Goal: Communication & Community: Answer question/provide support

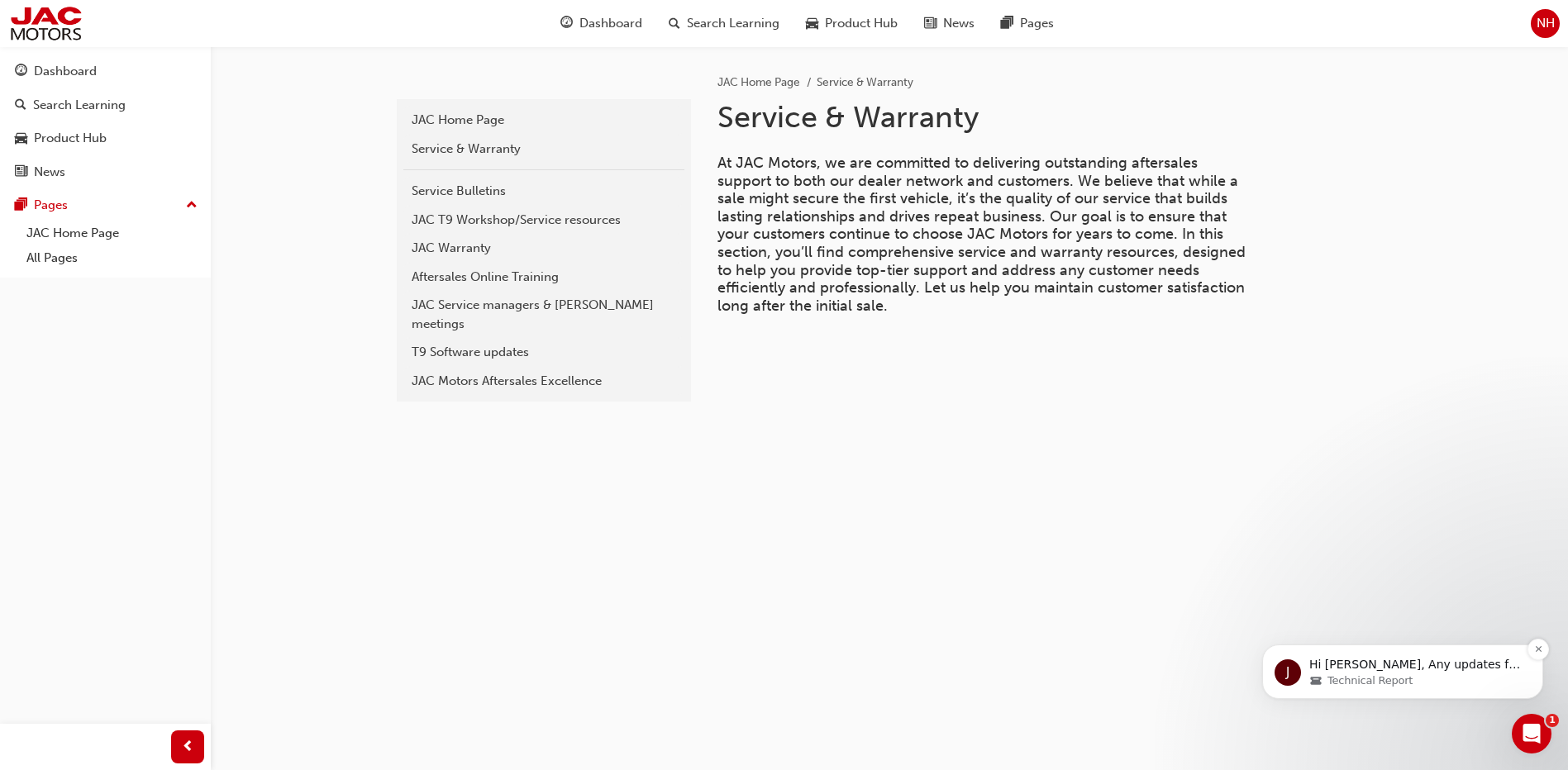
click at [1362, 677] on span "Technical Report" at bounding box center [1369, 680] width 85 height 15
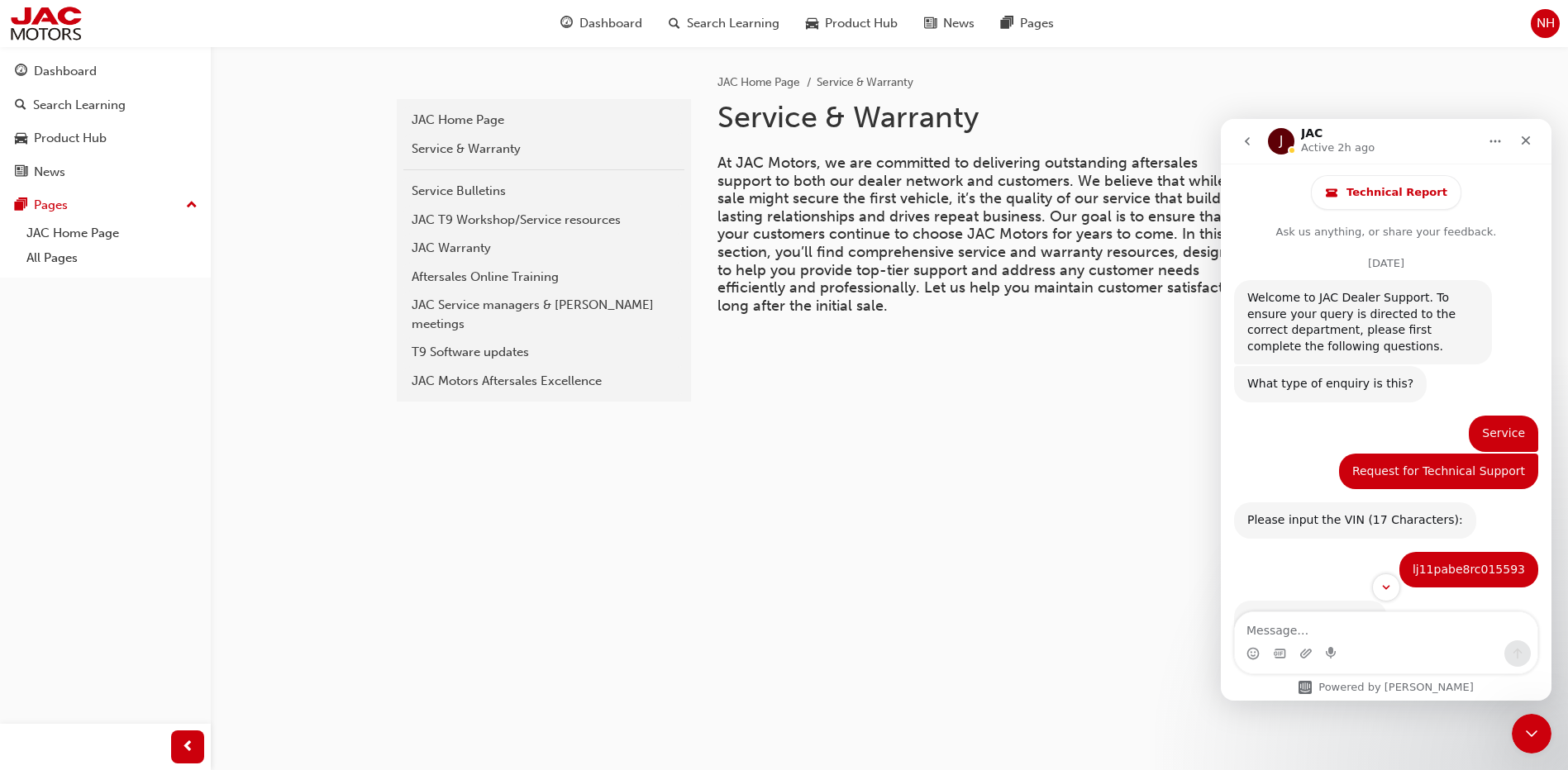
click at [1275, 145] on div "J" at bounding box center [1281, 141] width 26 height 26
click at [1292, 145] on div "J" at bounding box center [1281, 141] width 26 height 26
click at [1501, 140] on icon "Home" at bounding box center [1495, 141] width 14 height 14
click at [1390, 136] on div "J JAC Active 2h ago" at bounding box center [1373, 142] width 210 height 29
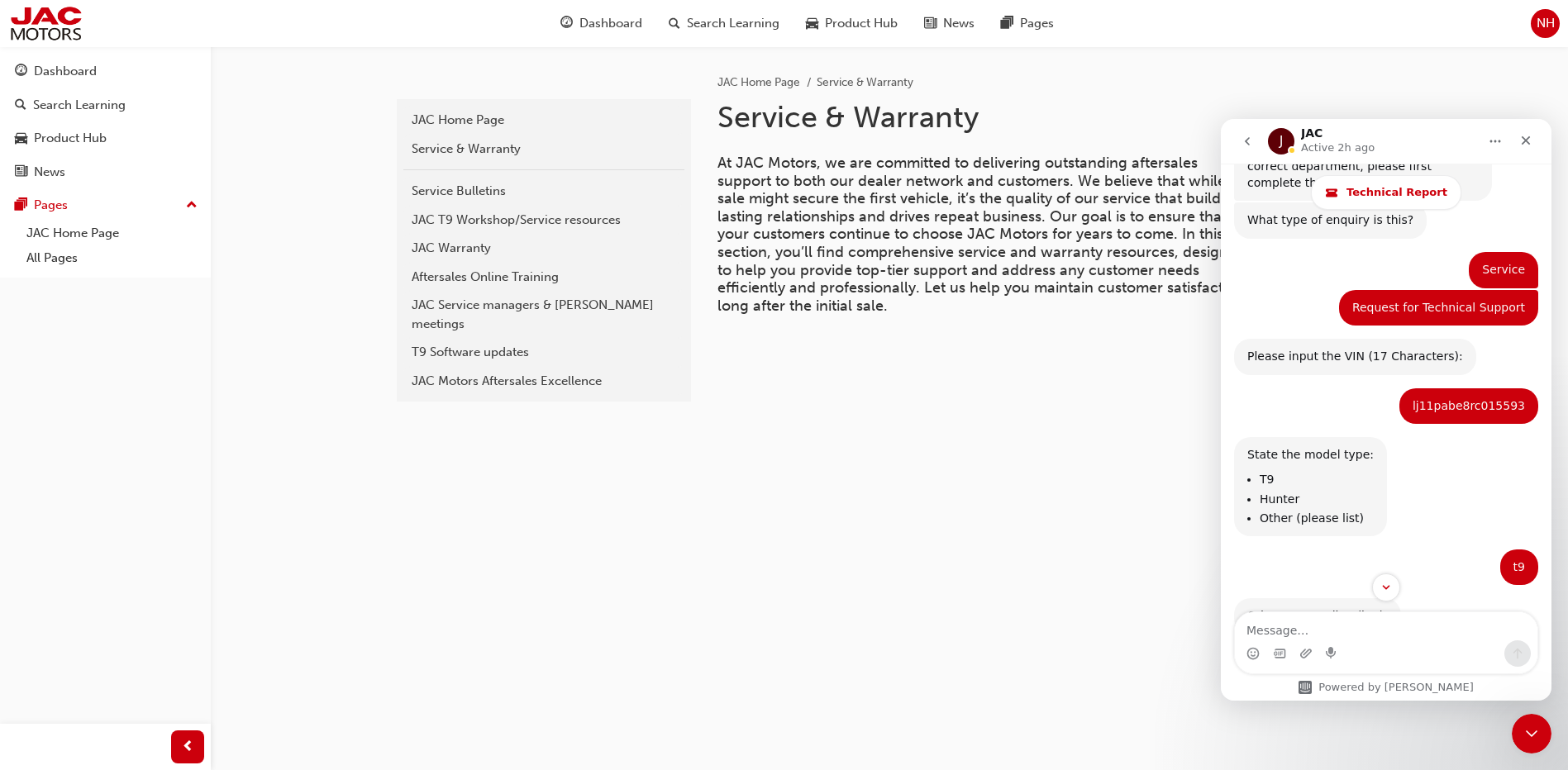
scroll to position [165, 0]
click at [1398, 192] on span "Technical Report" at bounding box center [1397, 193] width 101 height 14
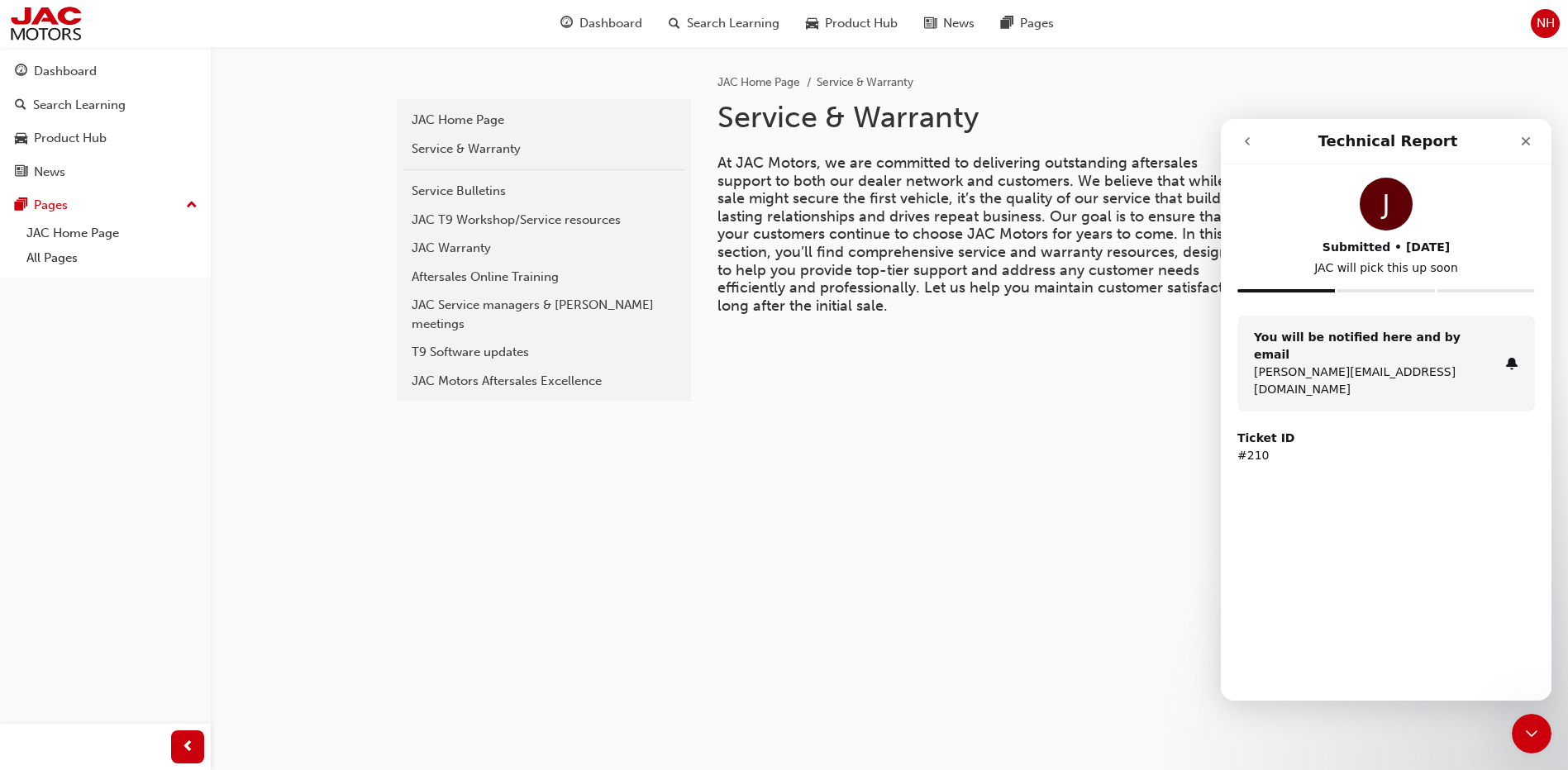
scroll to position [0, 0]
click at [1339, 274] on p "JAC will pick this up soon" at bounding box center [1386, 269] width 298 height 18
click at [1344, 364] on p "[PERSON_NAME][EMAIL_ADDRESS][DOMAIN_NAME]" at bounding box center [1375, 382] width 244 height 35
click at [1266, 386] on div "You will be notified here and by email [PERSON_NAME][EMAIL_ADDRESS][DOMAIN_NAME…" at bounding box center [1386, 399] width 331 height 167
click at [1364, 273] on p "JAC will pick this up soon" at bounding box center [1386, 269] width 298 height 18
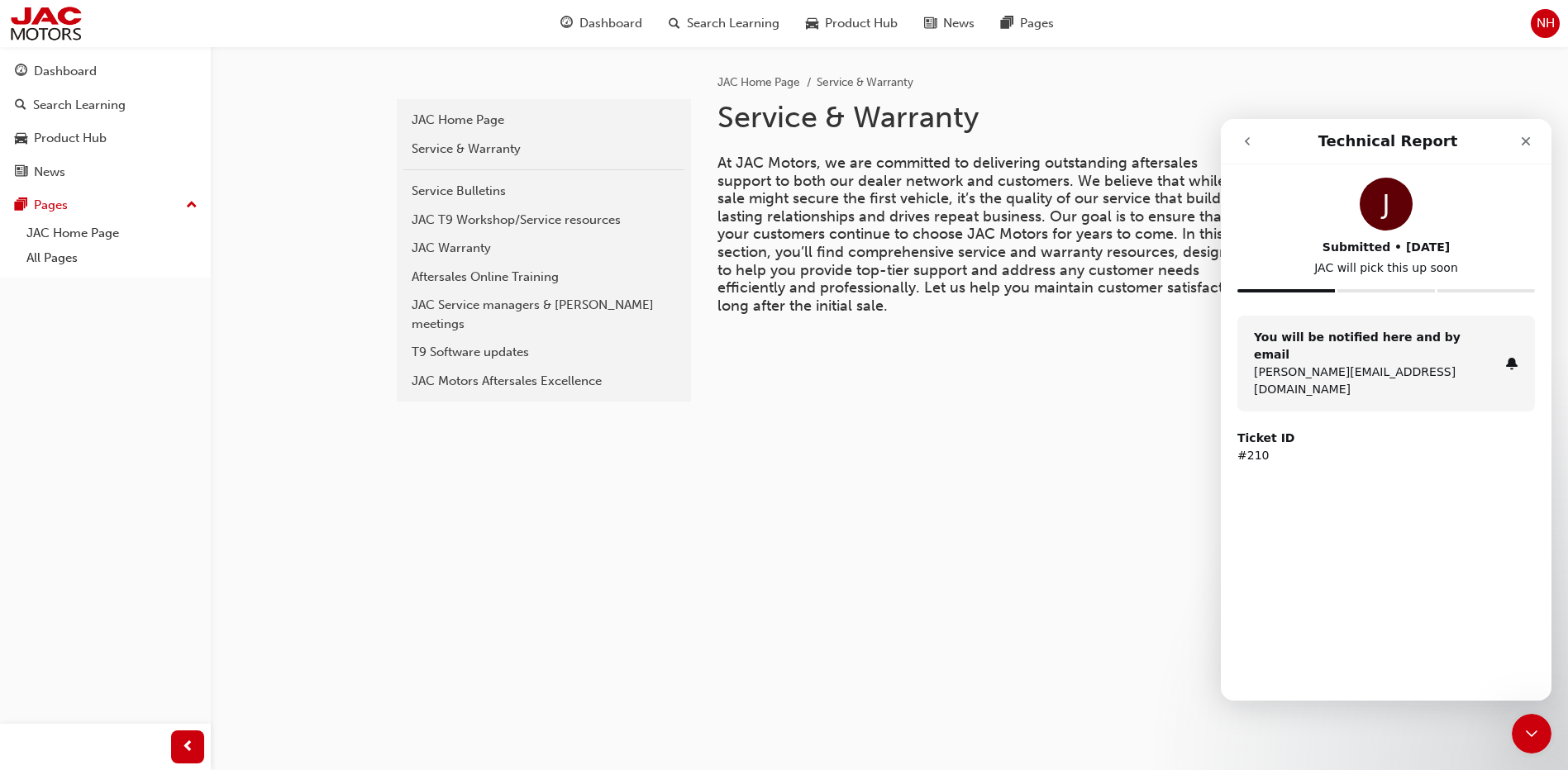
drag, startPoint x: 1256, startPoint y: 424, endPoint x: 1276, endPoint y: 422, distance: 20.1
click at [1256, 447] on p "#210" at bounding box center [1386, 456] width 298 height 18
click at [1519, 733] on icon "Close Intercom Messenger" at bounding box center [1529, 731] width 19 height 19
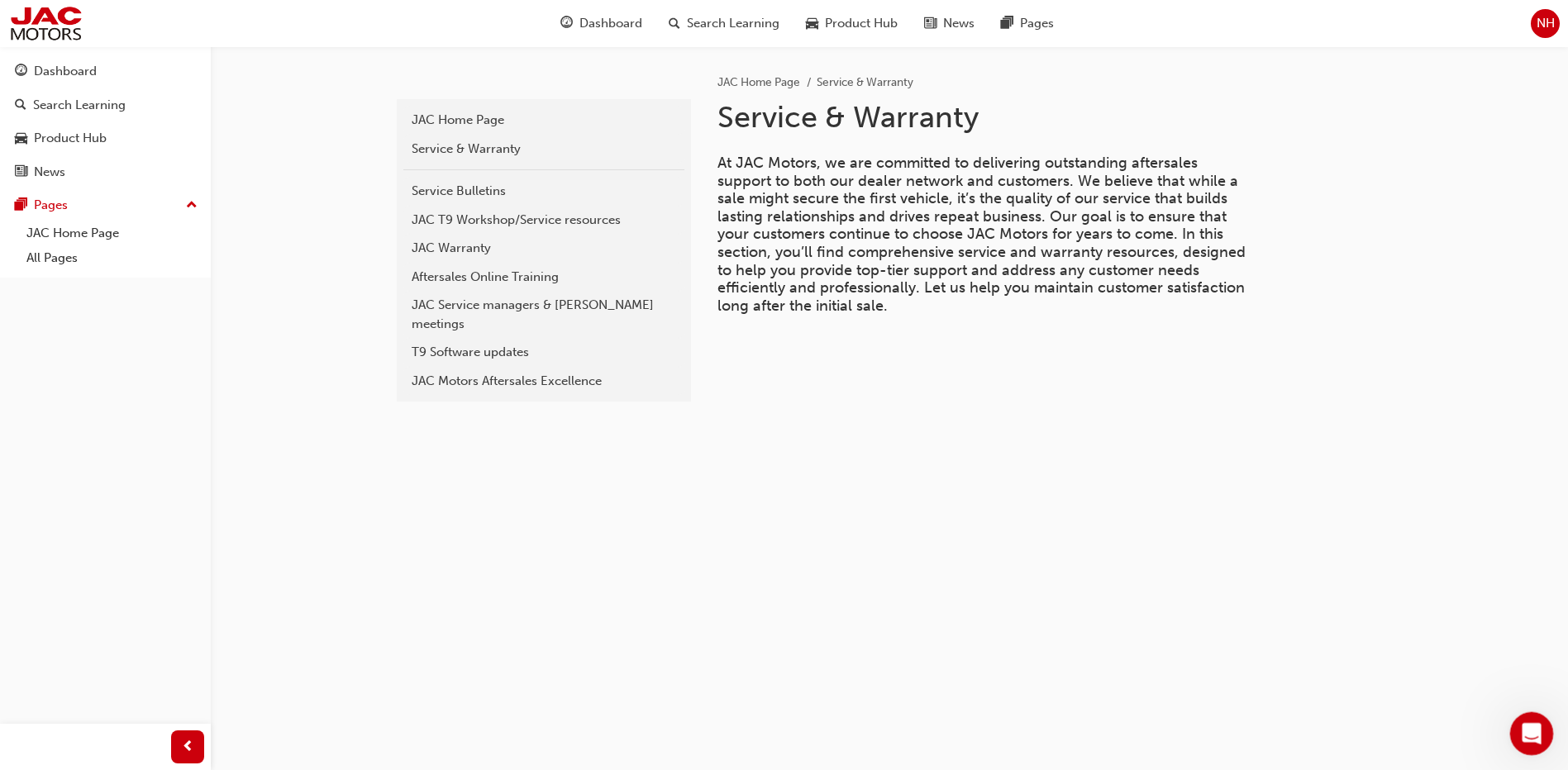
click at [1519, 729] on icon "Open Intercom Messenger" at bounding box center [1529, 732] width 27 height 27
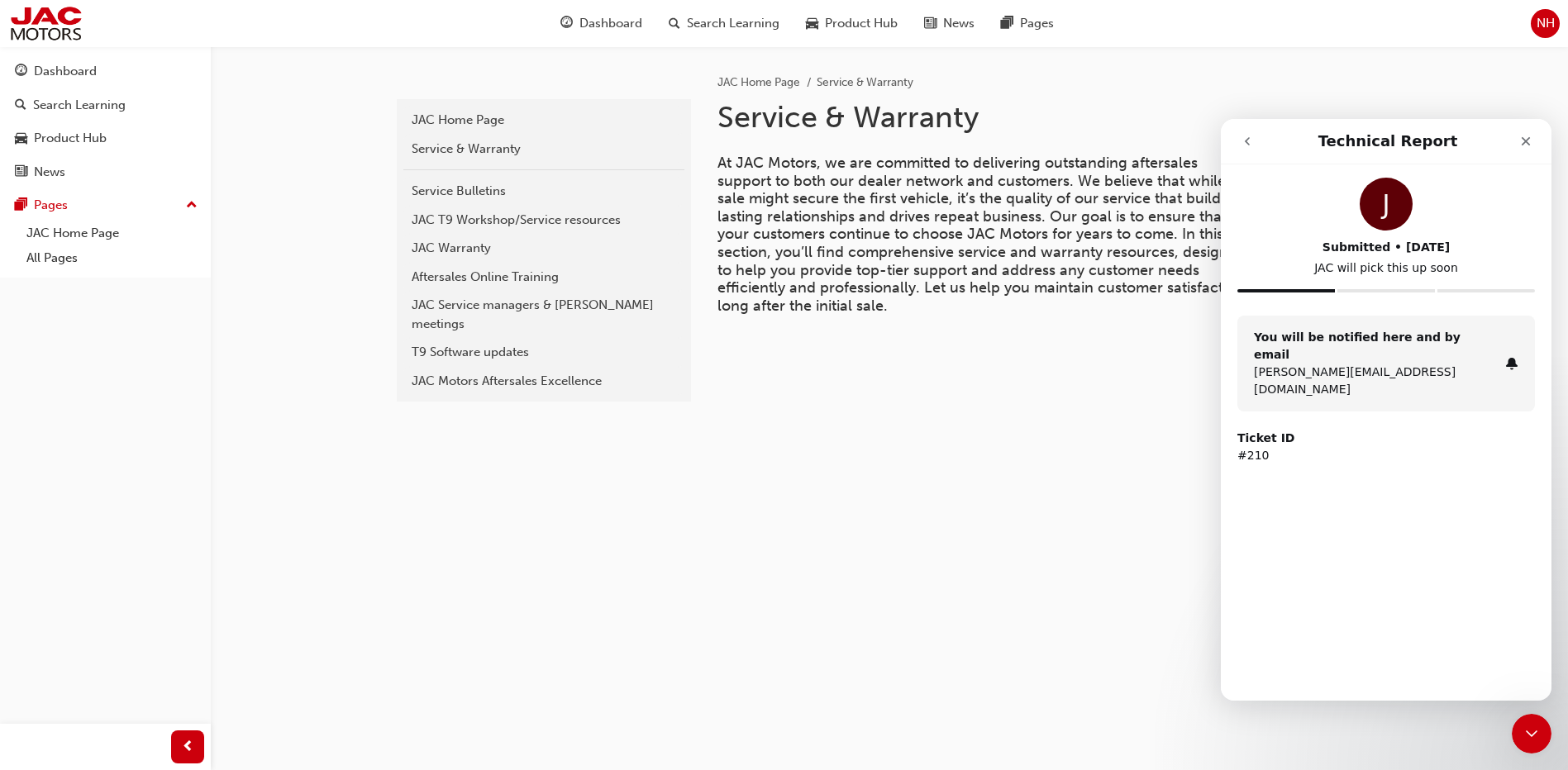
click at [1294, 521] on div "J Submitted • [DATE] JAC will pick this up soon You will be notified here and b…" at bounding box center [1386, 390] width 331 height 452
click at [1257, 134] on button "go back" at bounding box center [1247, 141] width 31 height 31
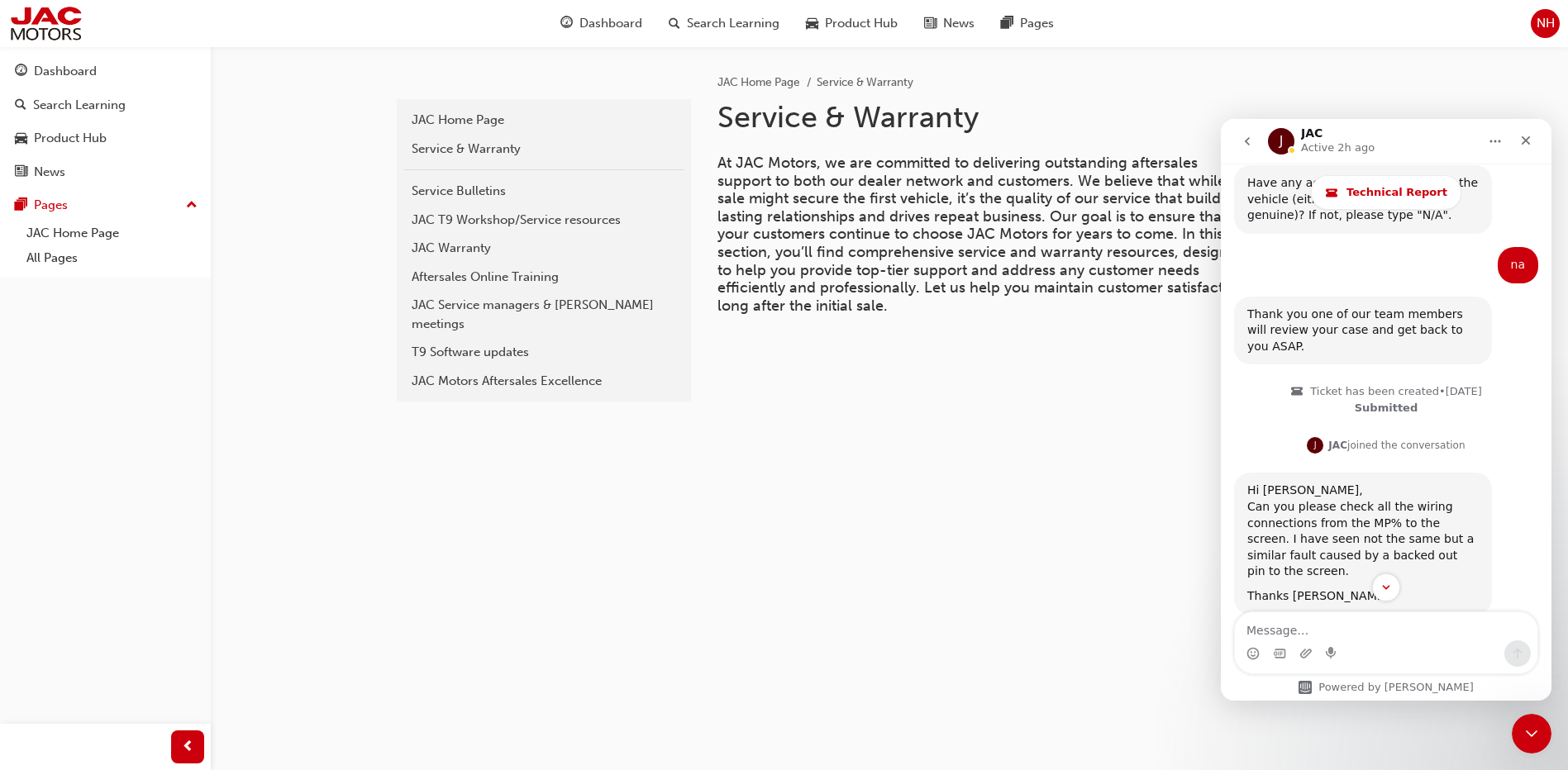
scroll to position [1487, 0]
click at [1299, 385] on icon "Fin says…" at bounding box center [1296, 389] width 12 height 8
click at [1323, 435] on div "J" at bounding box center [1314, 443] width 17 height 17
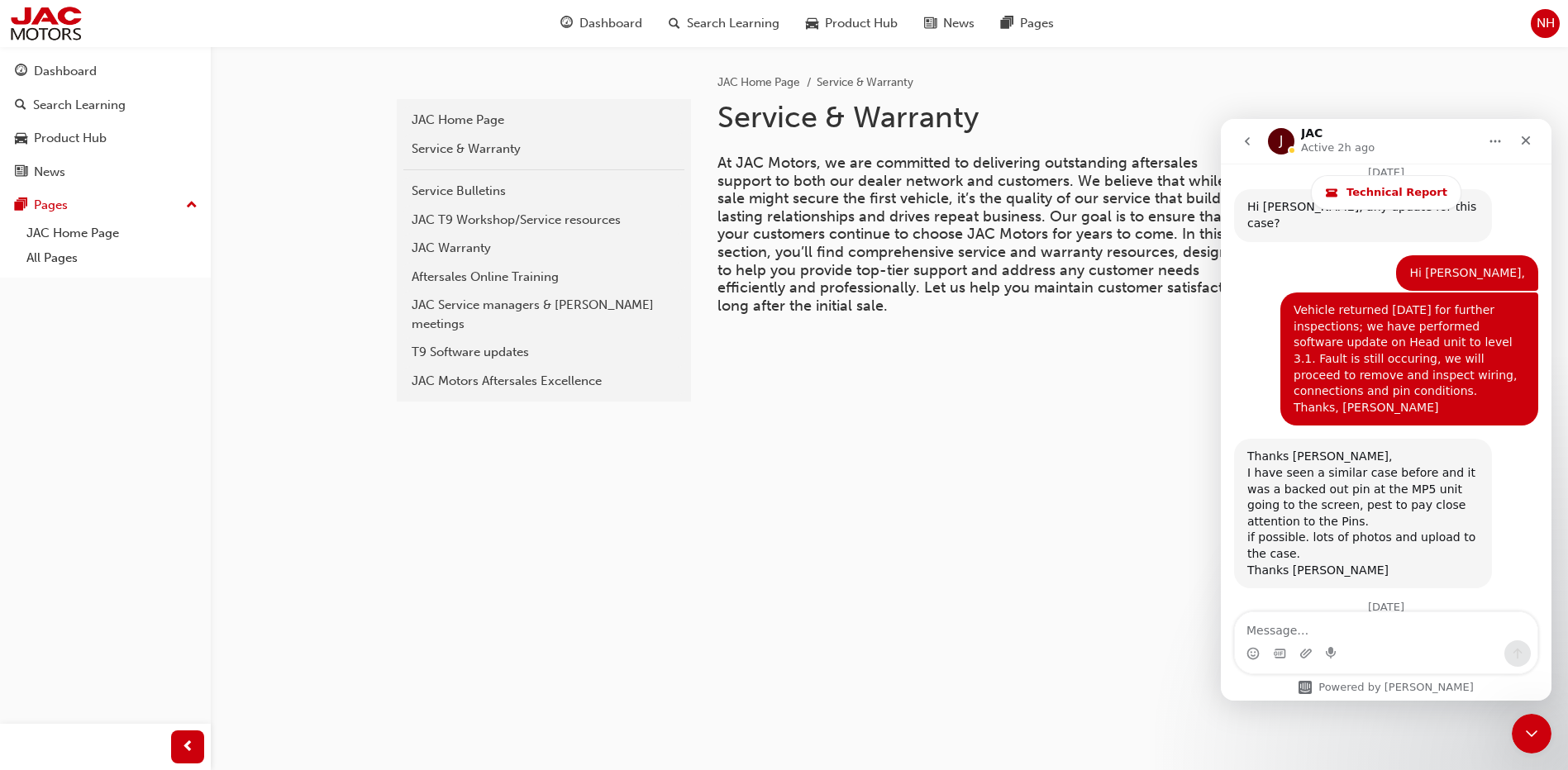
scroll to position [2501, 0]
click at [1286, 137] on div "J" at bounding box center [1281, 141] width 26 height 26
click at [1286, 136] on div "J" at bounding box center [1281, 141] width 26 height 26
click at [1286, 142] on div "J" at bounding box center [1281, 141] width 26 height 26
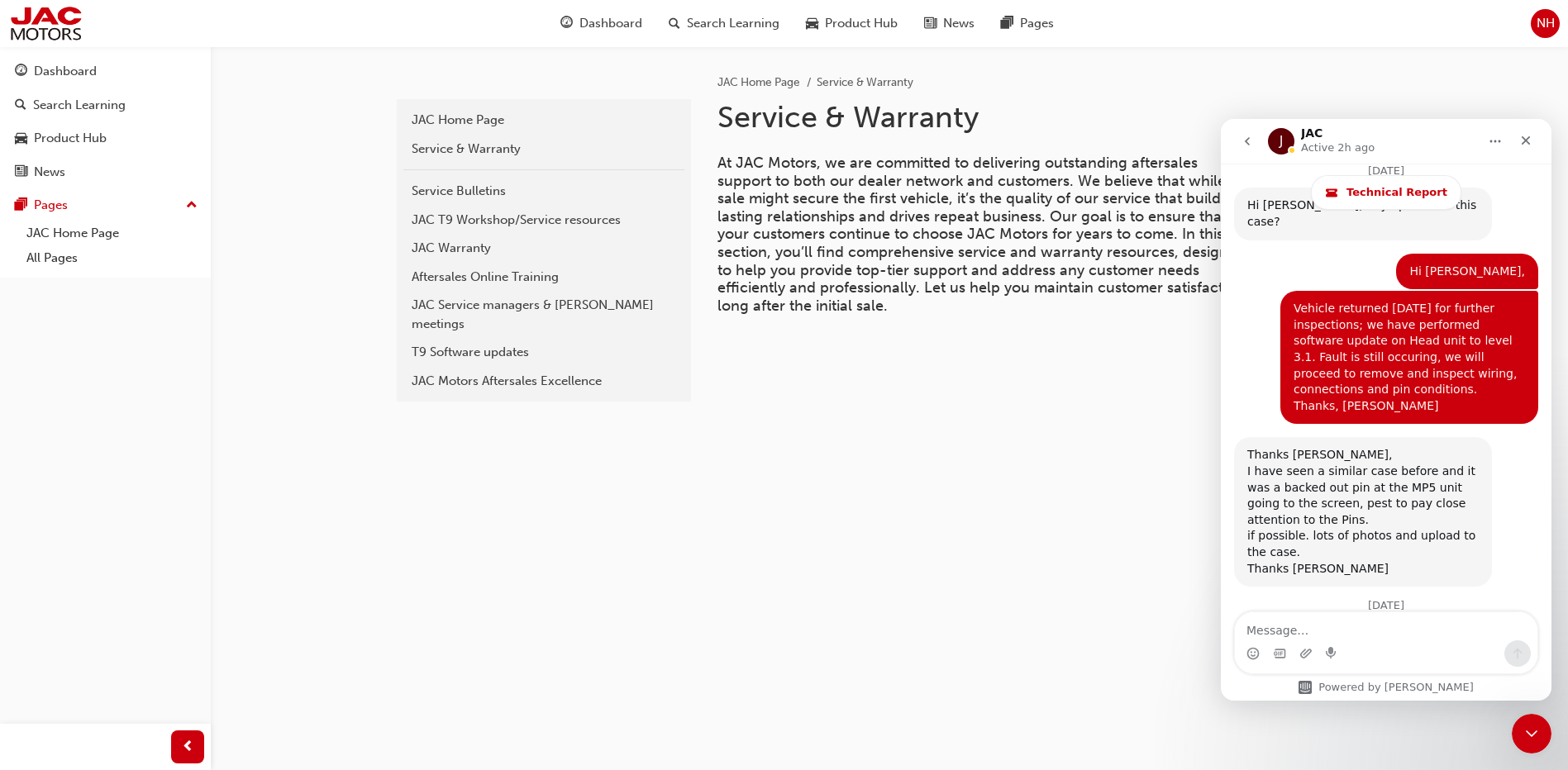
click at [1492, 143] on icon "Home" at bounding box center [1495, 141] width 14 height 14
click at [1446, 139] on div "J JAC Active 2h ago" at bounding box center [1373, 142] width 210 height 29
click at [1298, 142] on div "J JAC Active 2h ago" at bounding box center [1373, 142] width 210 height 29
click at [1294, 142] on div "J JAC Active 2h ago" at bounding box center [1373, 142] width 210 height 29
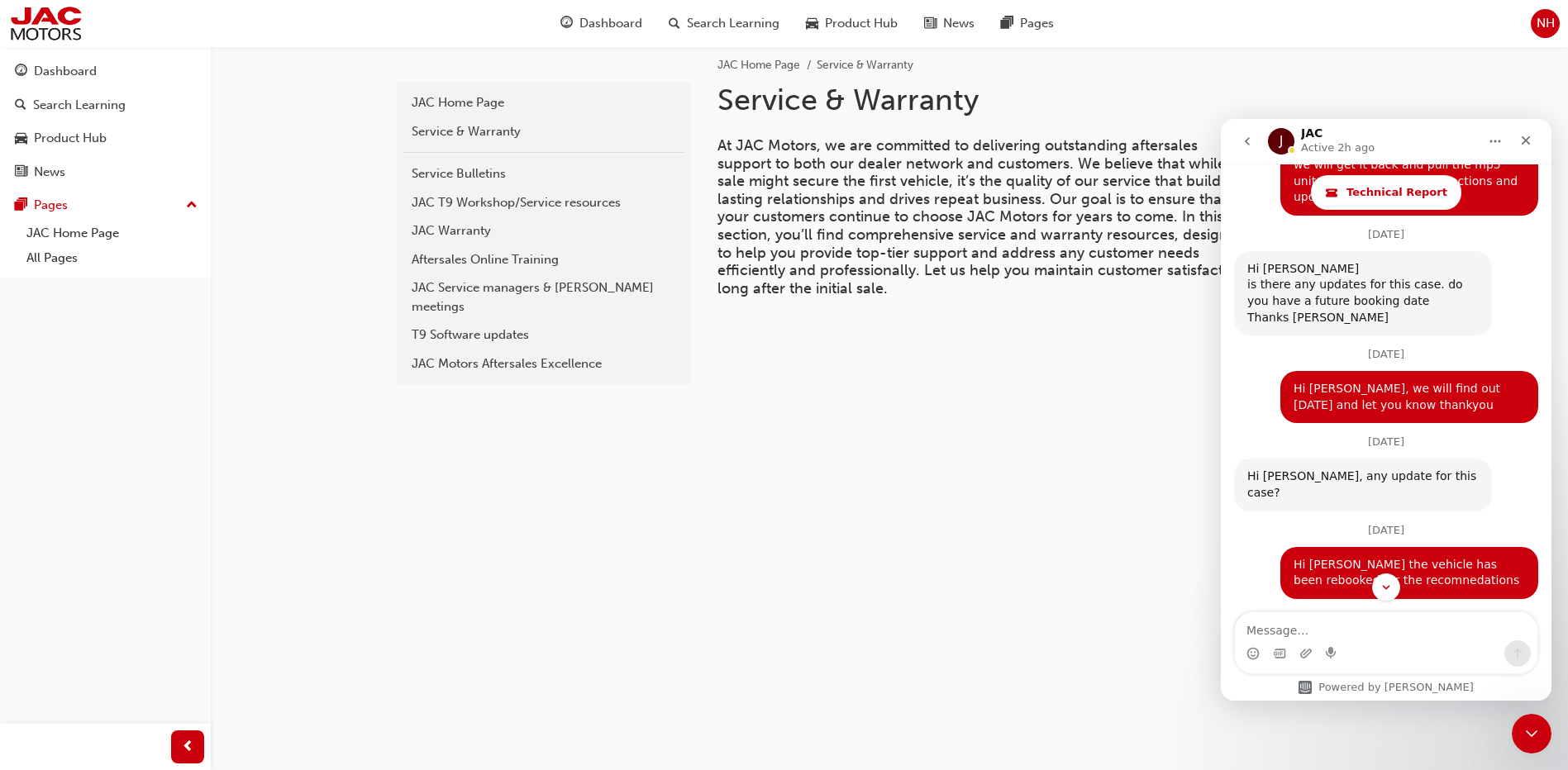
scroll to position [0, 0]
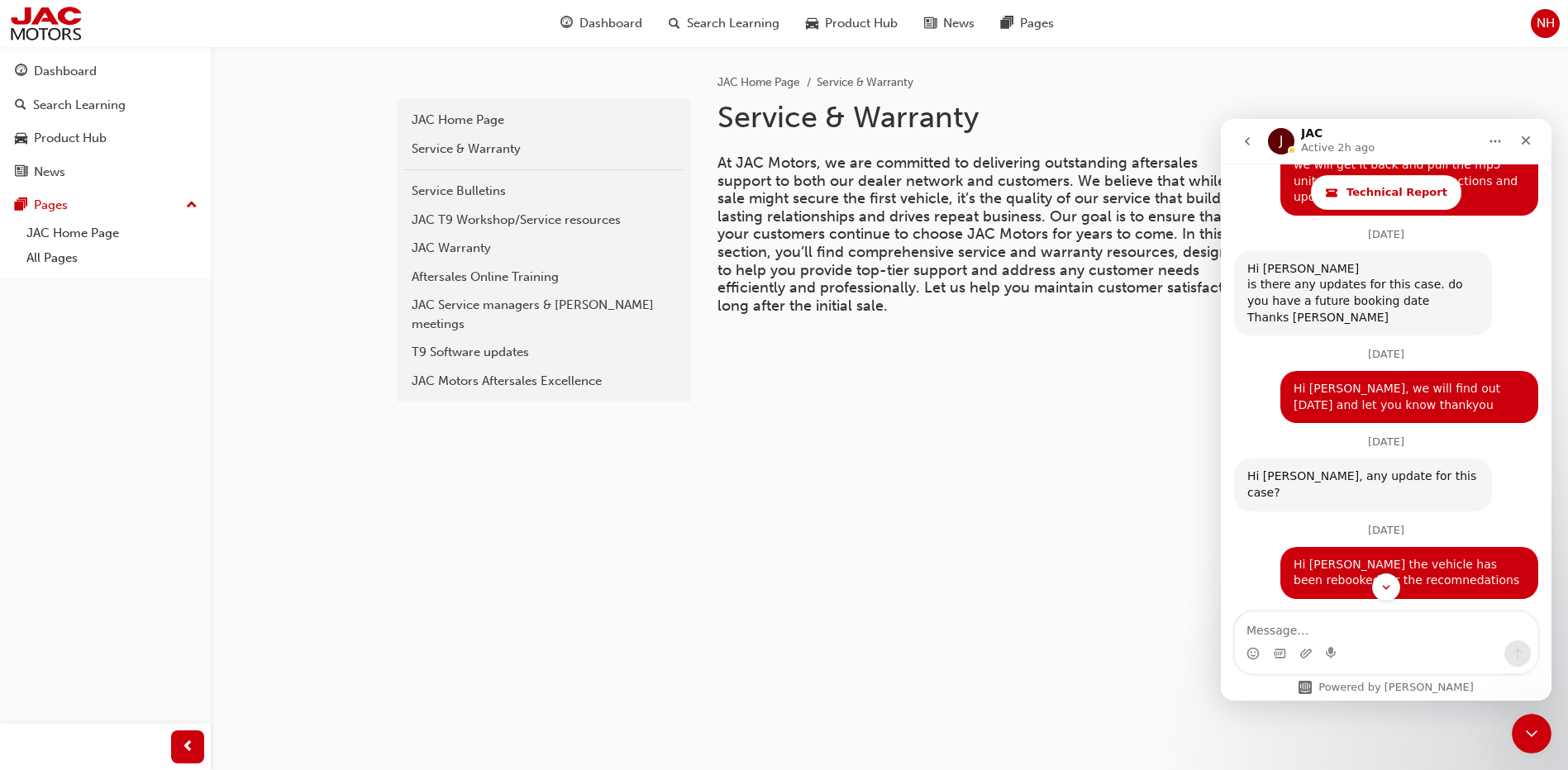
click at [1246, 143] on icon "go back" at bounding box center [1247, 141] width 5 height 8
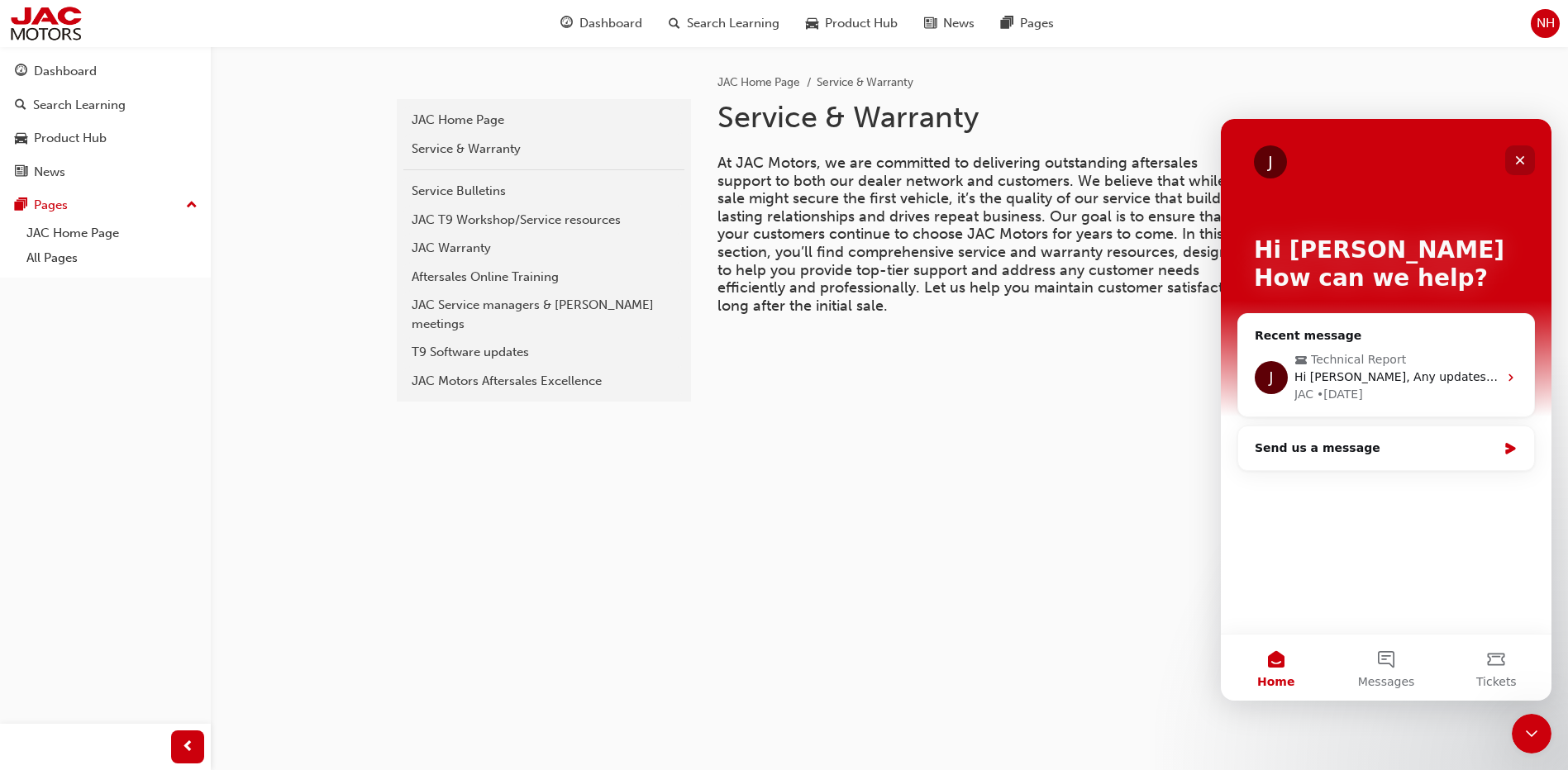
click at [1522, 159] on icon "Close" at bounding box center [1519, 160] width 9 height 9
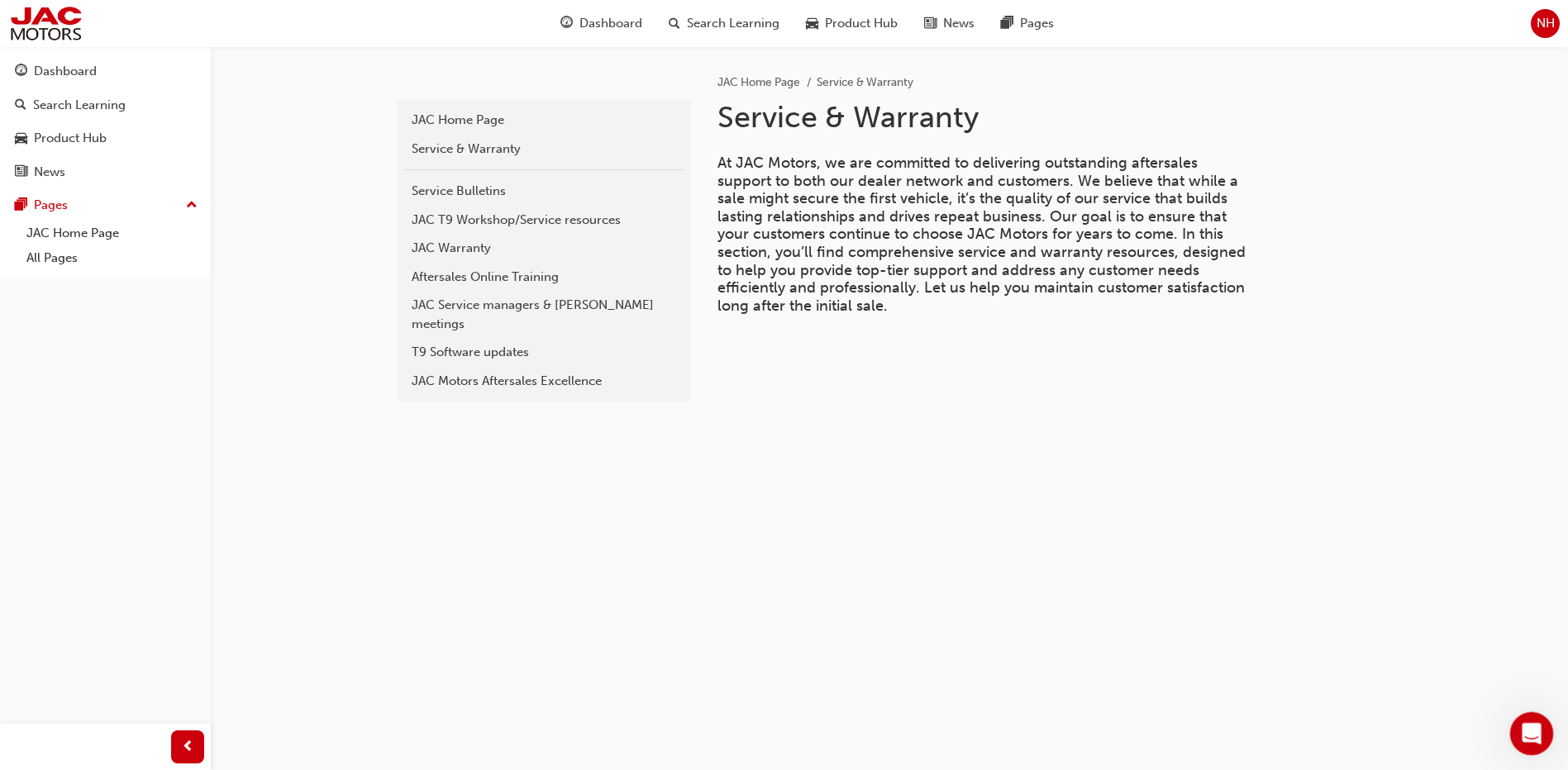
click at [1532, 732] on icon "Open Intercom Messenger" at bounding box center [1529, 732] width 27 height 27
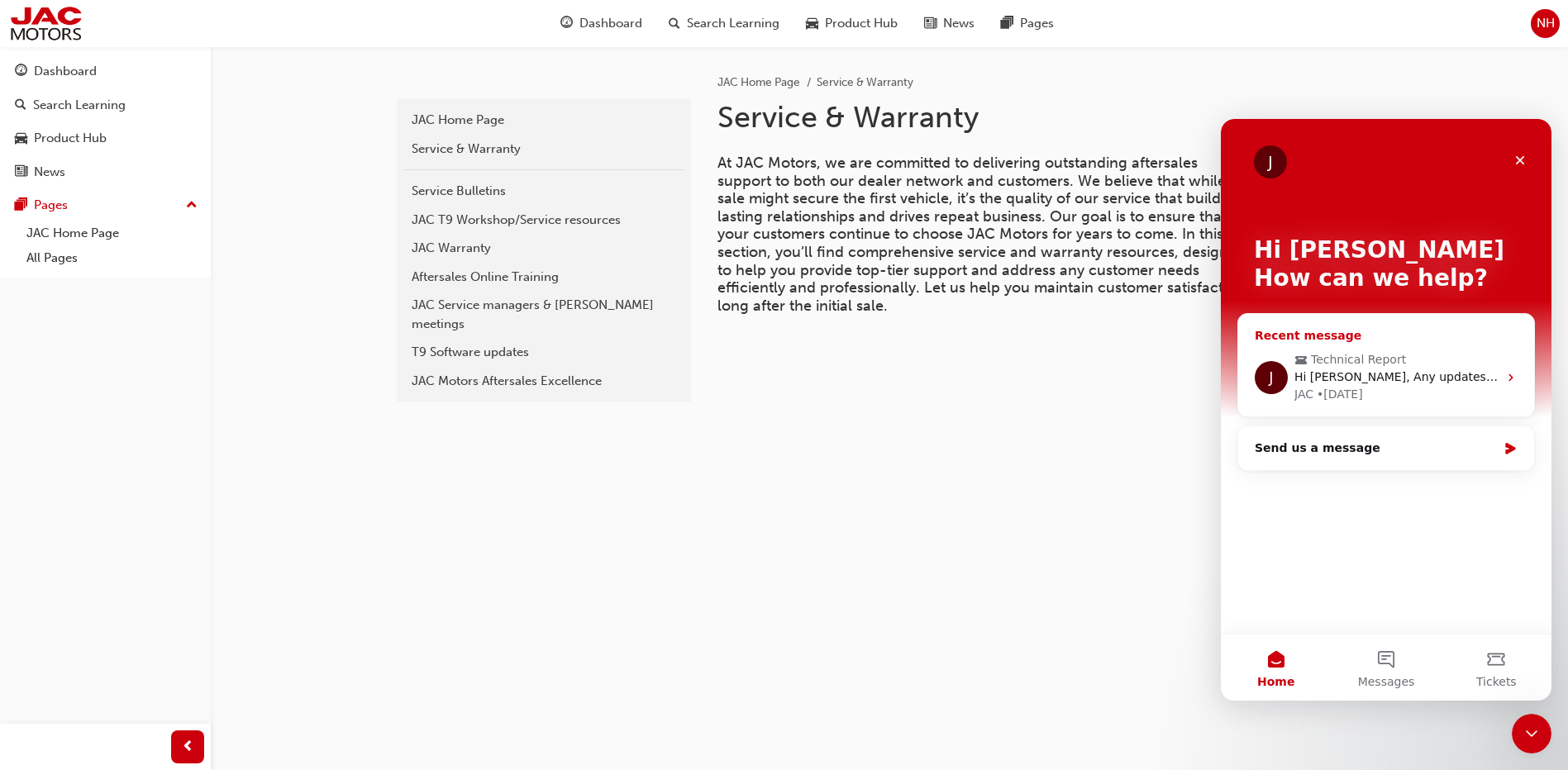
click at [1498, 376] on div "J Technical Report Hi [PERSON_NAME], Any updates for this case? Thanks Mat JAC …" at bounding box center [1386, 377] width 296 height 79
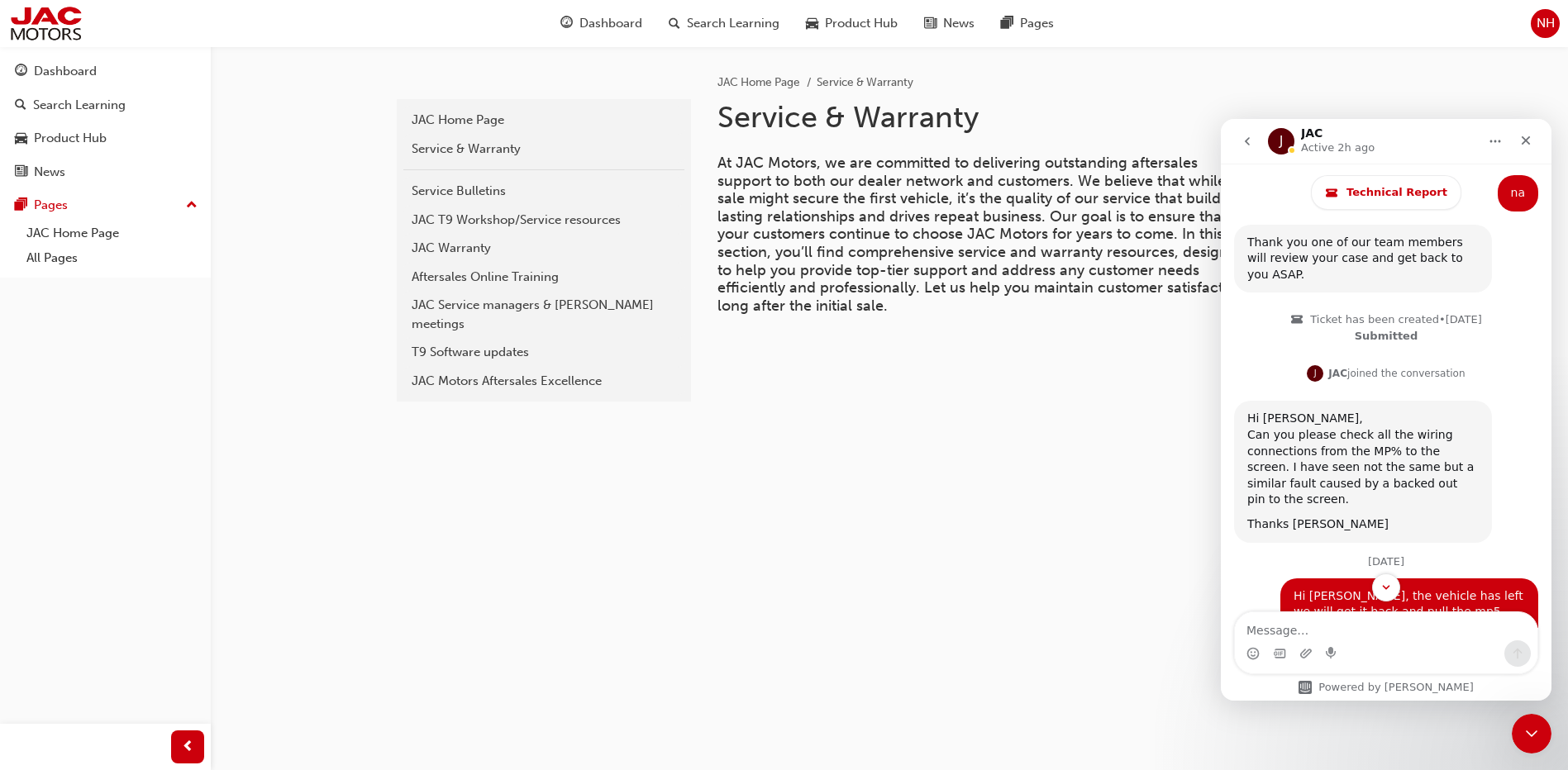
scroll to position [1509, 0]
